Goal: Information Seeking & Learning: Compare options

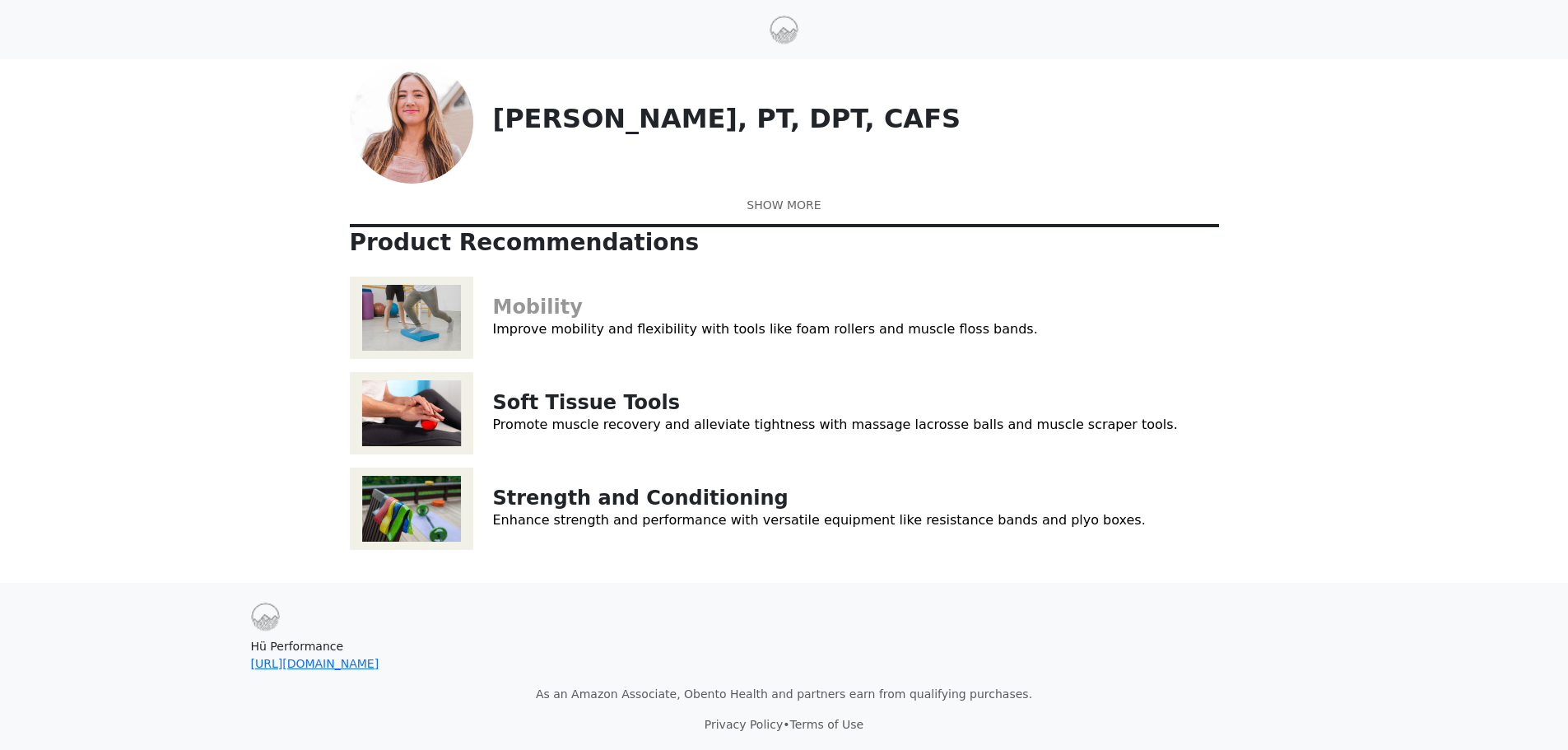
scroll to position [82, 0]
click at [504, 319] on link "Mobility" at bounding box center [538, 307] width 90 height 23
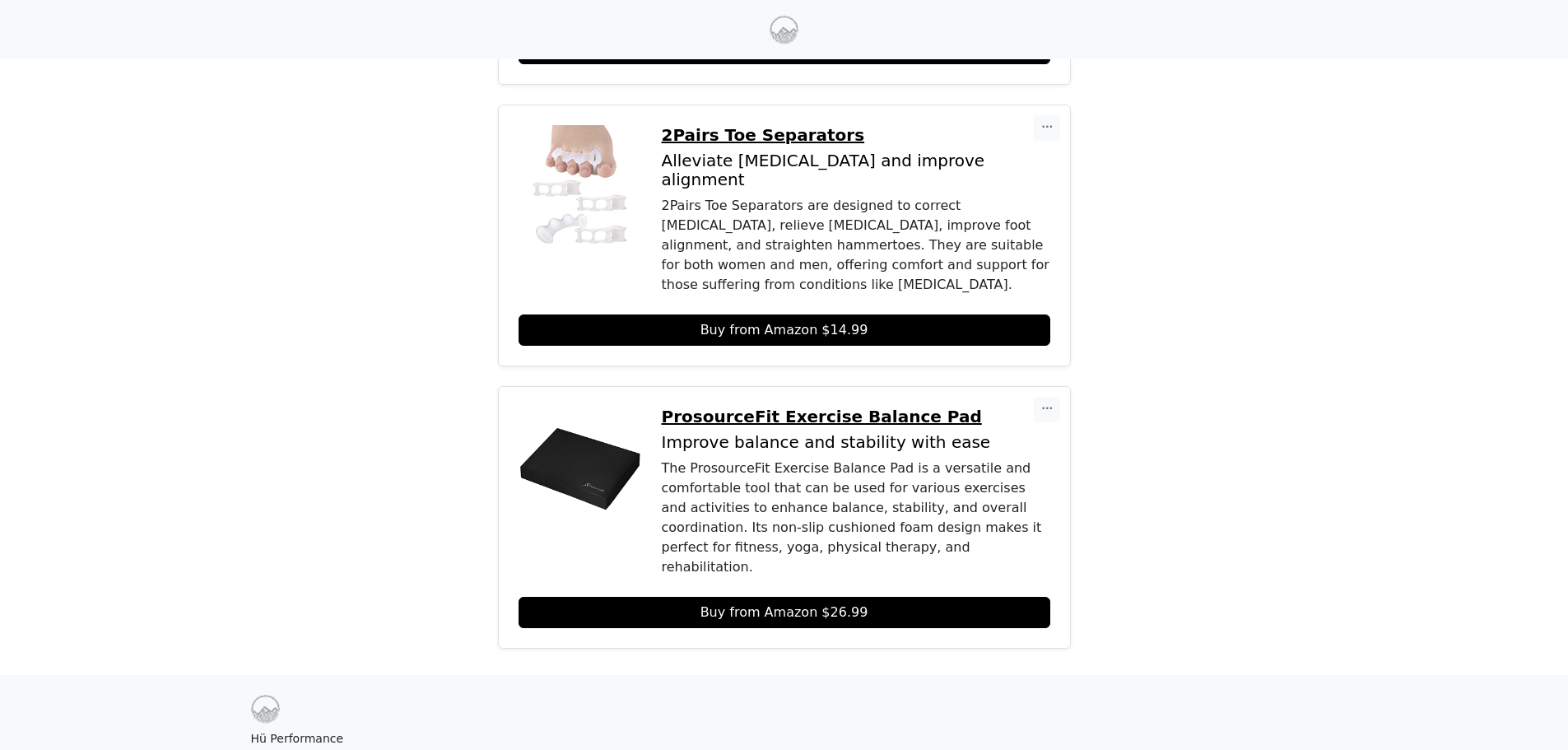
scroll to position [778, 0]
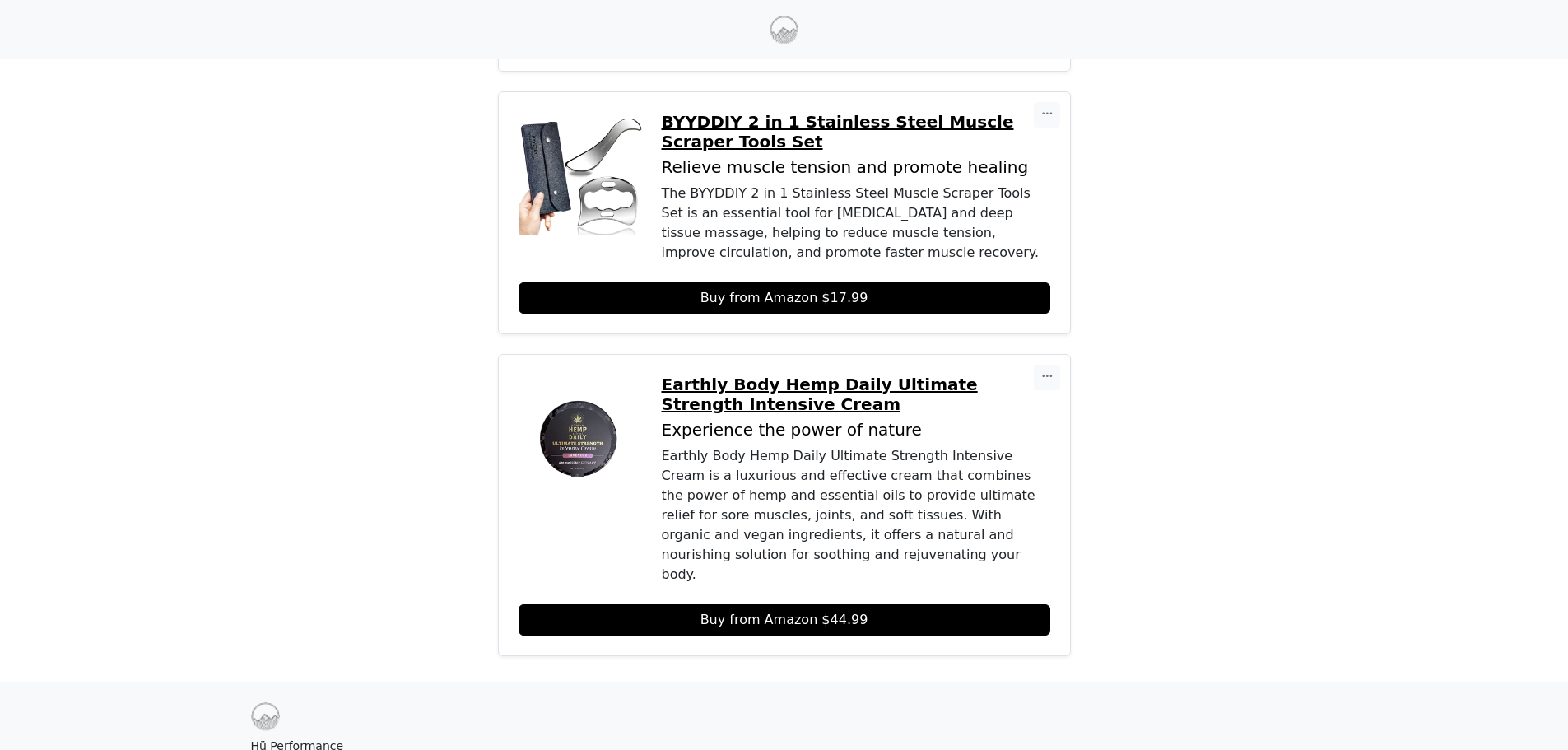
scroll to position [494, 0]
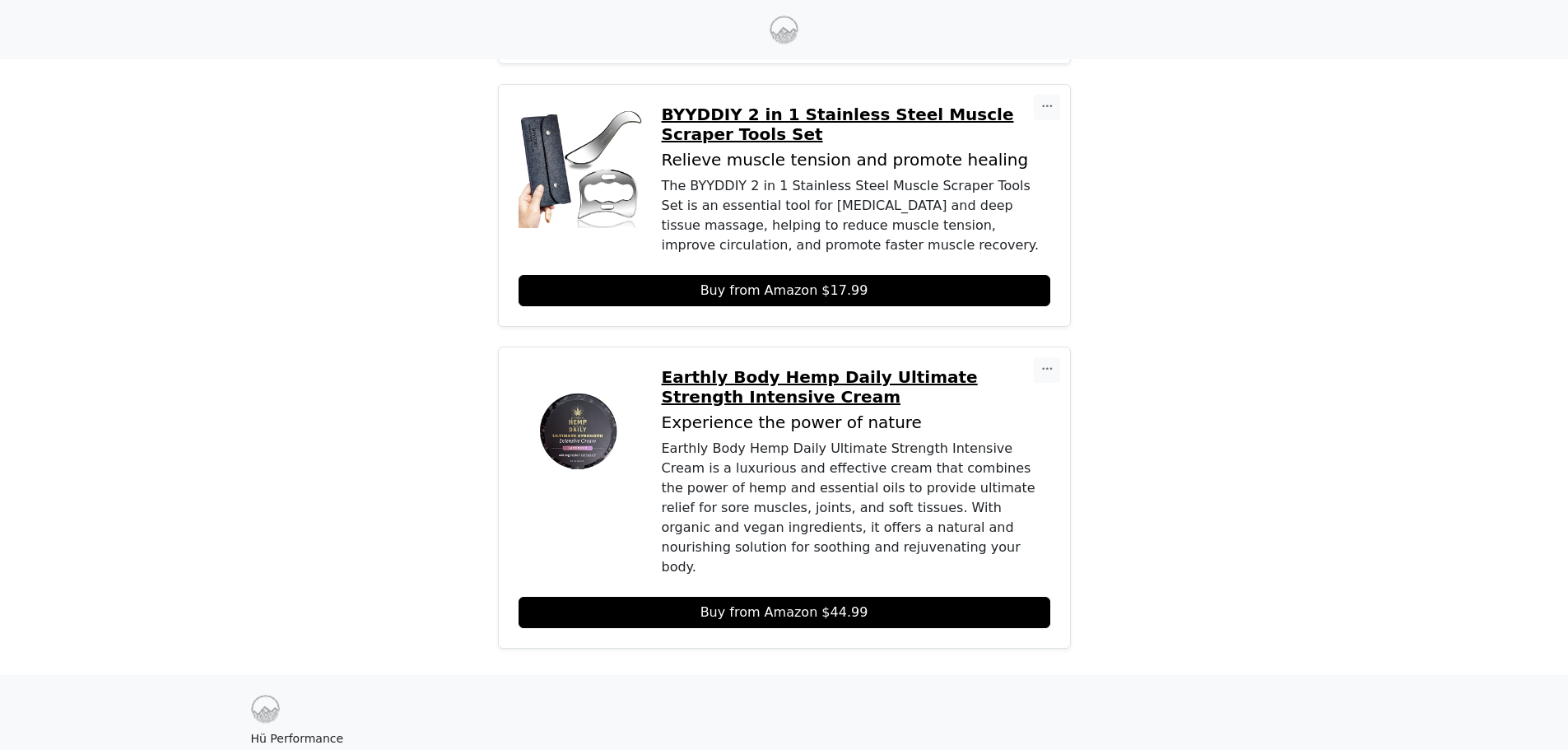
click at [951, 367] on p "Earthly Body Hemp Daily Ultimate Strength Intensive Cream" at bounding box center [856, 386] width 389 height 39
click at [862, 104] on p "BYYDDIY 2 in 1 Stainless Steel Muscle Scraper Tools Set" at bounding box center [856, 123] width 389 height 39
